Goal: Information Seeking & Learning: Learn about a topic

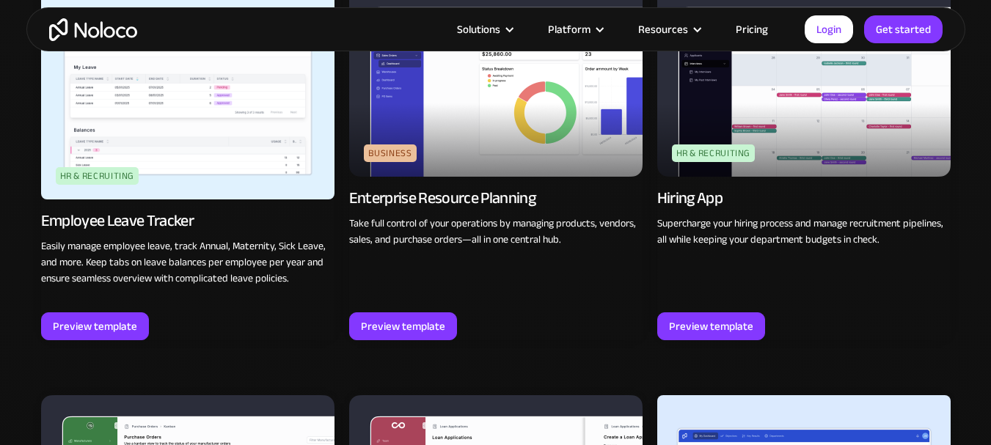
scroll to position [1865, 0]
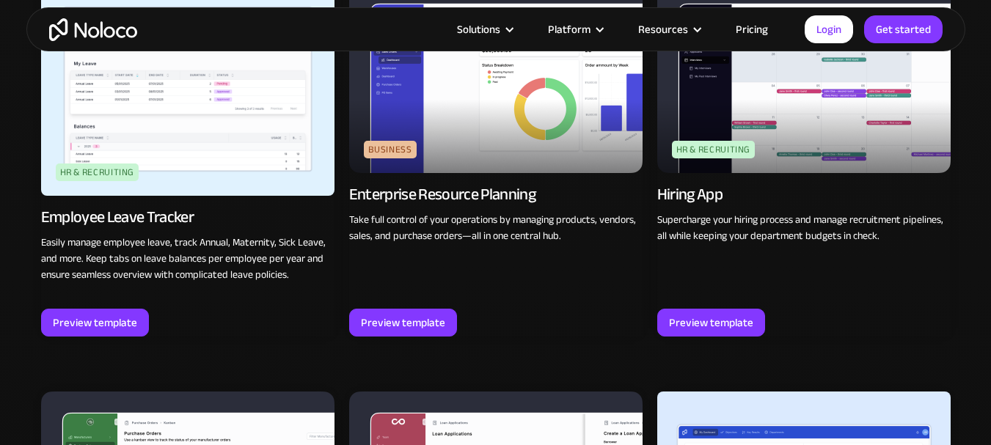
click at [554, 134] on img at bounding box center [495, 77] width 293 height 191
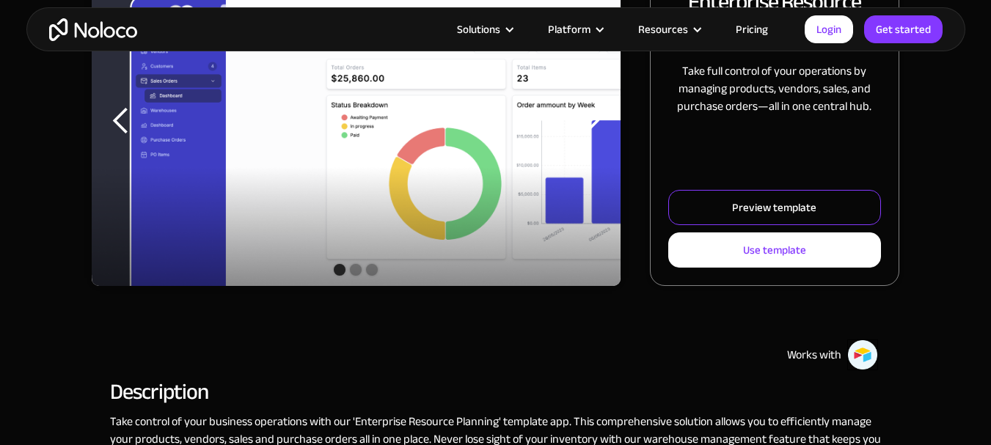
click at [734, 209] on div "Preview template" at bounding box center [774, 207] width 84 height 19
